Goal: Task Accomplishment & Management: Manage account settings

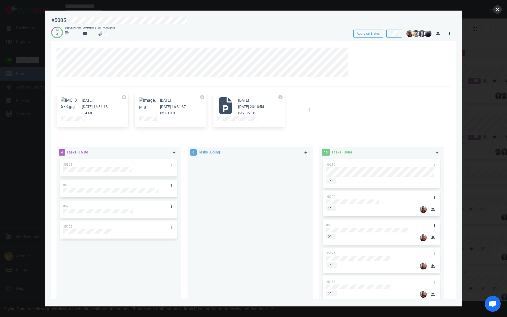
click at [497, 12] on button "close" at bounding box center [497, 9] width 8 height 8
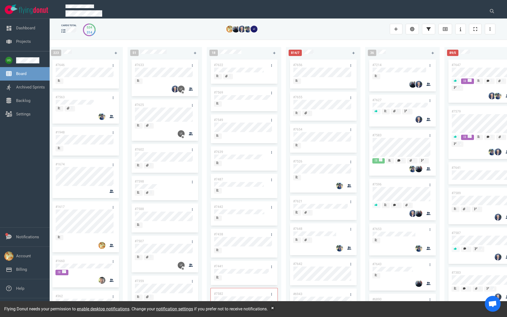
scroll to position [0, 7]
click at [354, 52] on icon at bounding box center [352, 52] width 3 height 3
click at [298, 64] on link "#7657" at bounding box center [296, 65] width 9 height 4
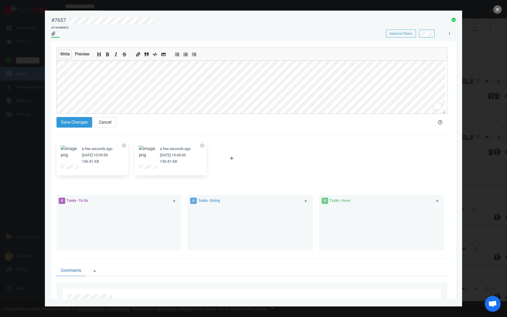
scroll to position [27, 0]
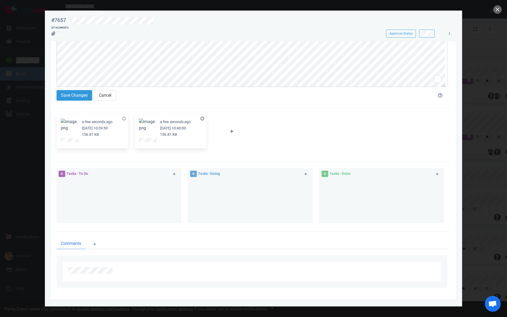
click at [203, 119] on button at bounding box center [202, 118] width 4 height 4
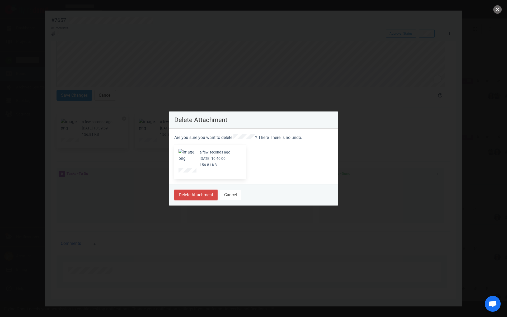
click at [203, 195] on button "Delete Attachment" at bounding box center [195, 195] width 43 height 11
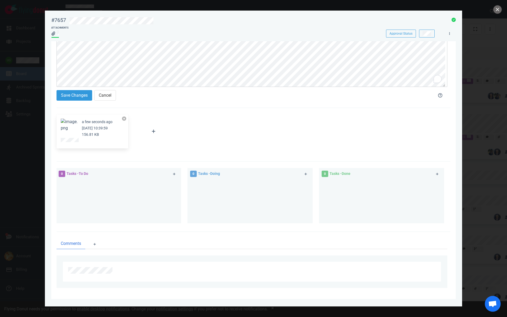
click at [125, 118] on button at bounding box center [124, 118] width 4 height 4
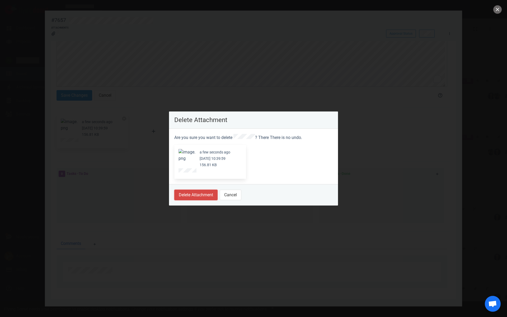
click at [202, 193] on button "Delete Attachment" at bounding box center [195, 195] width 43 height 11
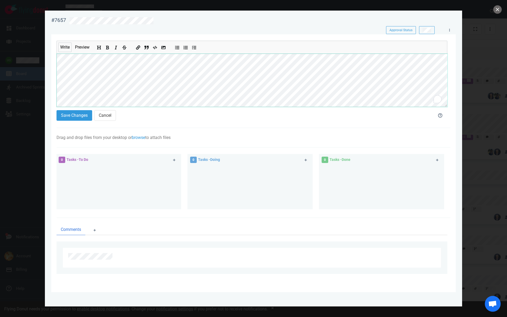
scroll to position [83, 0]
click at [75, 117] on button "Save Changes" at bounding box center [75, 115] width 36 height 11
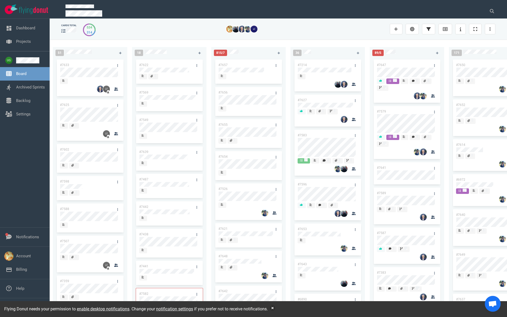
scroll to position [0, 84]
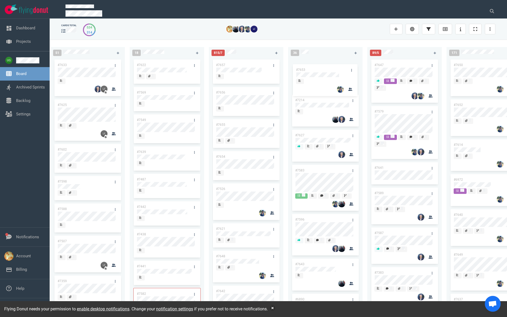
drag, startPoint x: 314, startPoint y: 229, endPoint x: 315, endPoint y: 70, distance: 159.0
click at [315, 70] on div "#7214 #7627 #7583 #7596 #7653 #7643 #6890 #7497 #7618 #7626 #7634 #3249 #7510 #…" at bounding box center [325, 181] width 68 height 247
click at [301, 65] on link "#7653" at bounding box center [299, 65] width 9 height 4
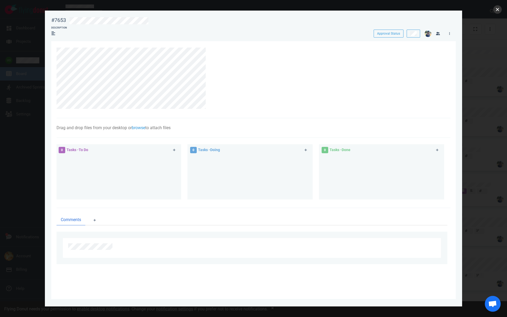
click at [497, 10] on button "close" at bounding box center [497, 9] width 8 height 8
